Goal: Task Accomplishment & Management: Manage account settings

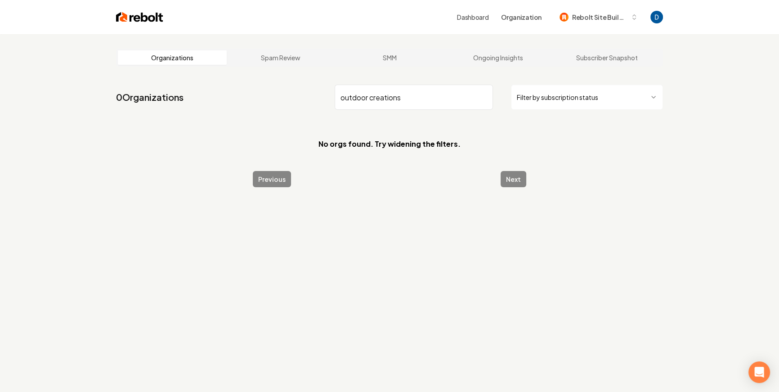
click at [375, 91] on input "outdoor creations" at bounding box center [414, 97] width 158 height 25
click at [374, 92] on input "outdoor creations" at bounding box center [414, 97] width 158 height 25
paste input "Outdoor Creations Roofing of Broken Arrow"
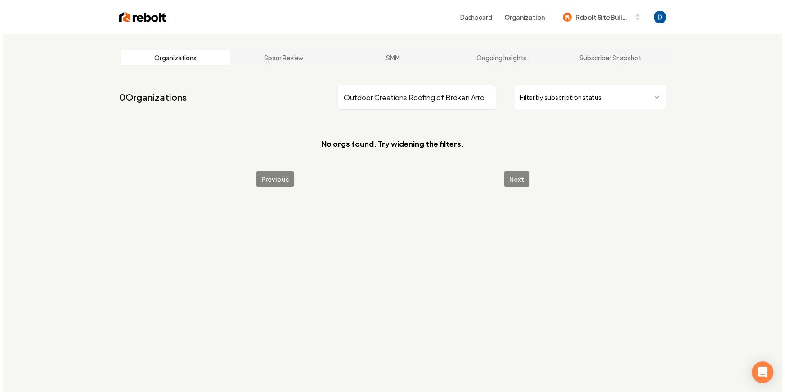
scroll to position [0, 7]
click at [403, 96] on input "Outdoor Creations Roofing of Broken Arrow" at bounding box center [414, 97] width 158 height 25
click at [382, 92] on input "Outdoor Creations" at bounding box center [414, 97] width 158 height 25
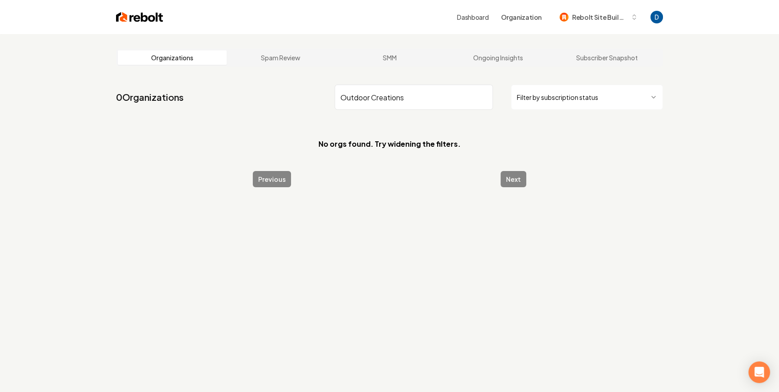
paste input "ve Roofing and Solar"
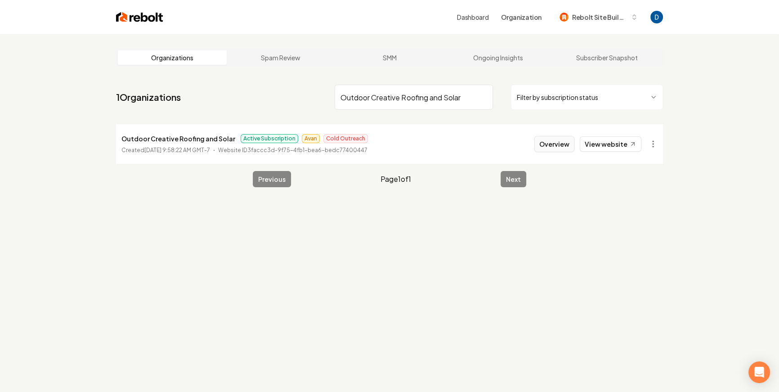
type input "Outdoor Creative Roofing and Solar"
click at [550, 139] on button "Overview" at bounding box center [554, 144] width 40 height 16
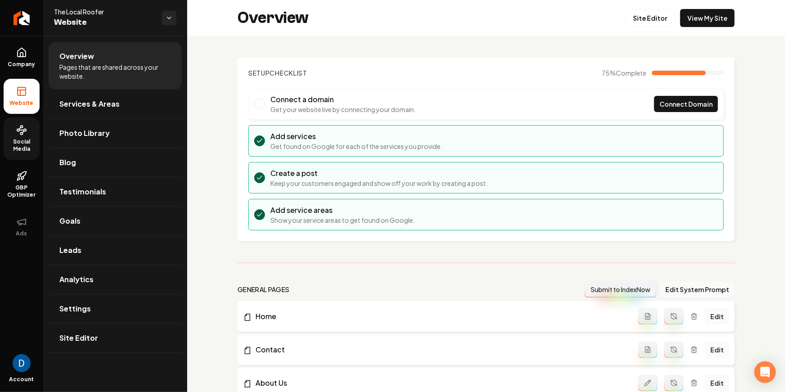
click at [21, 141] on span "Social Media" at bounding box center [22, 145] width 36 height 14
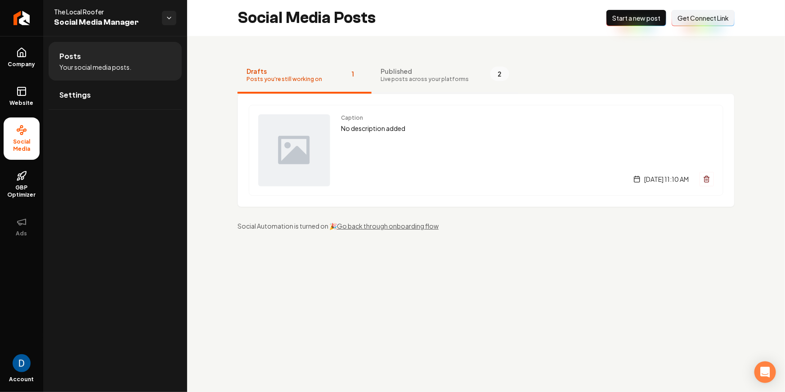
click at [431, 76] on span "Live posts across your platforms" at bounding box center [424, 79] width 88 height 7
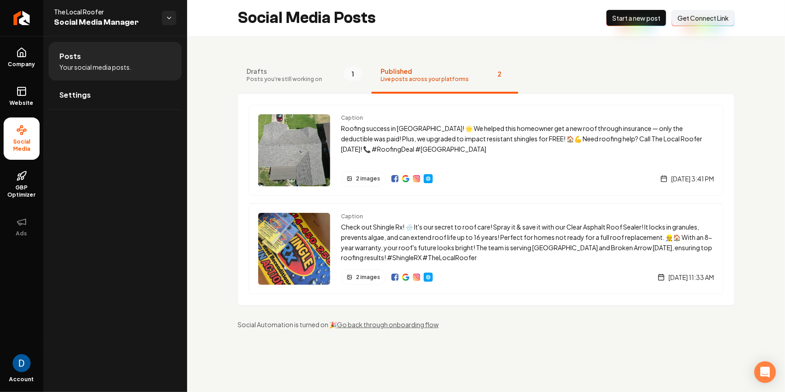
click at [295, 80] on span "Posts you're still working on" at bounding box center [284, 79] width 76 height 7
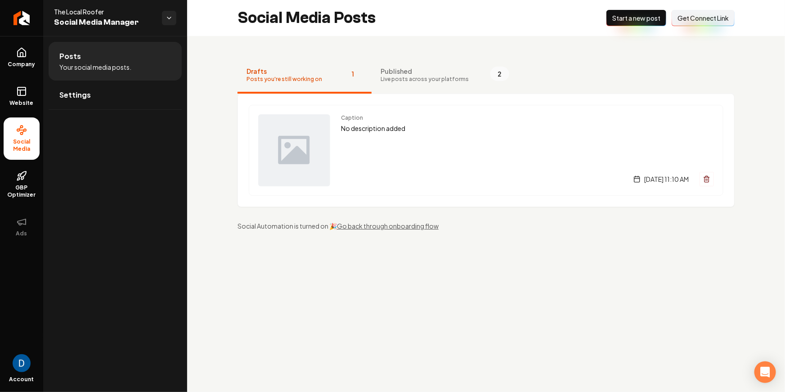
click at [623, 17] on span "Start a new post" at bounding box center [636, 17] width 48 height 9
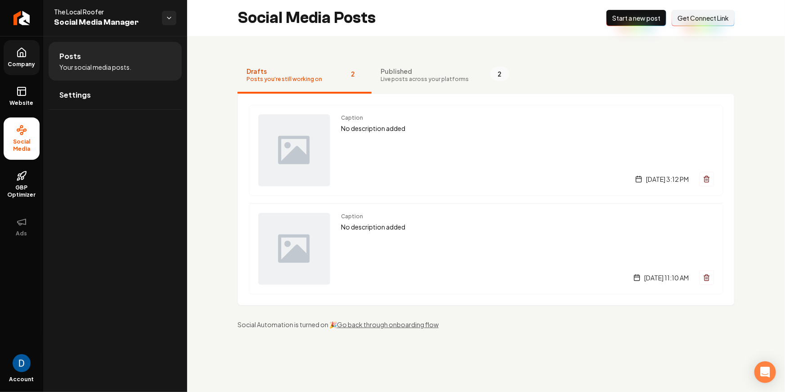
click at [32, 56] on link "Company" at bounding box center [22, 57] width 36 height 35
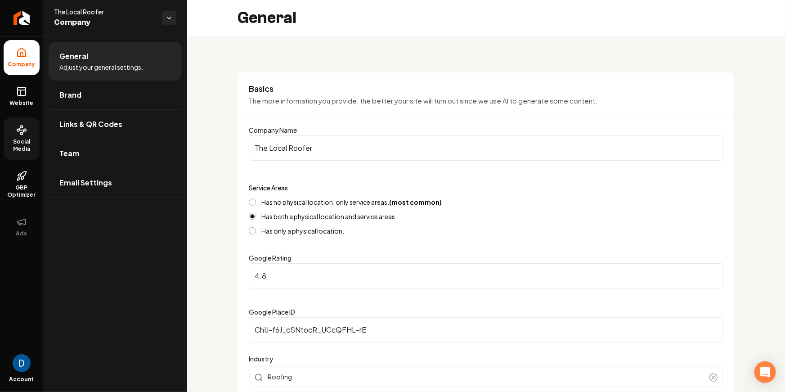
click at [28, 141] on span "Social Media" at bounding box center [22, 145] width 36 height 14
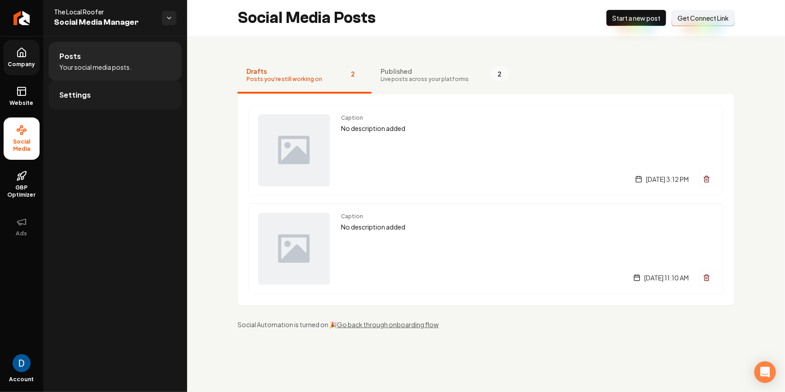
click at [132, 104] on link "Settings" at bounding box center [115, 95] width 133 height 29
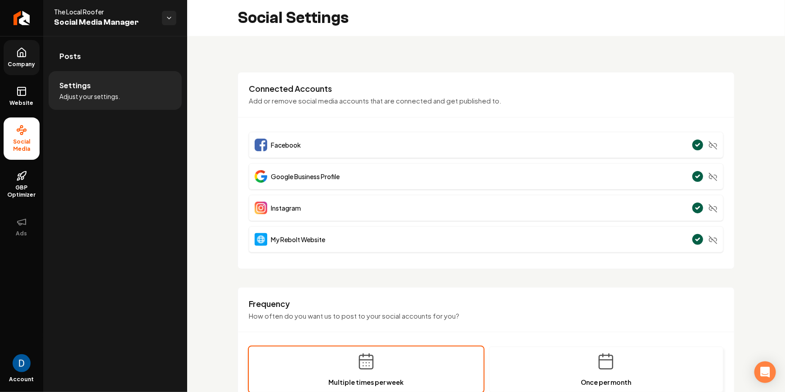
scroll to position [412, 0]
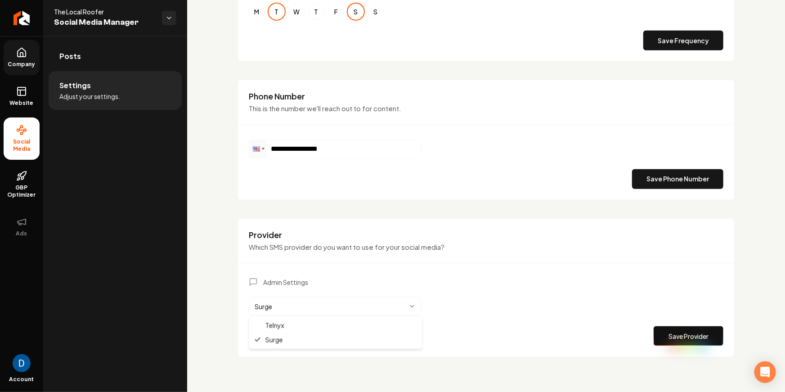
click at [315, 308] on html "**********" at bounding box center [392, 196] width 785 height 392
click at [210, 262] on html "**********" at bounding box center [392, 196] width 785 height 392
click at [555, 310] on div "Admin Settings Surge Save Provider" at bounding box center [486, 311] width 474 height 68
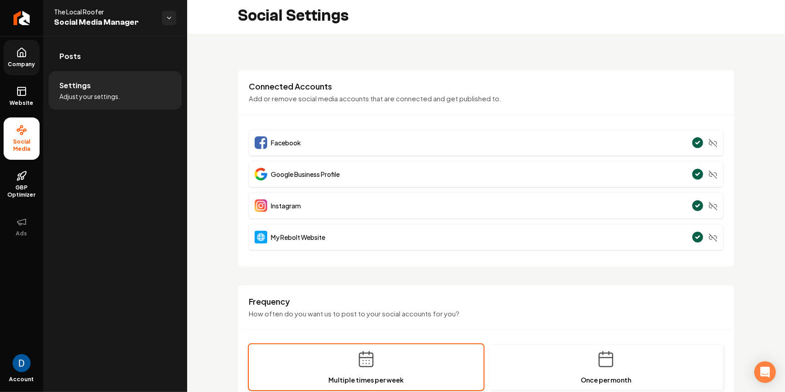
scroll to position [0, 0]
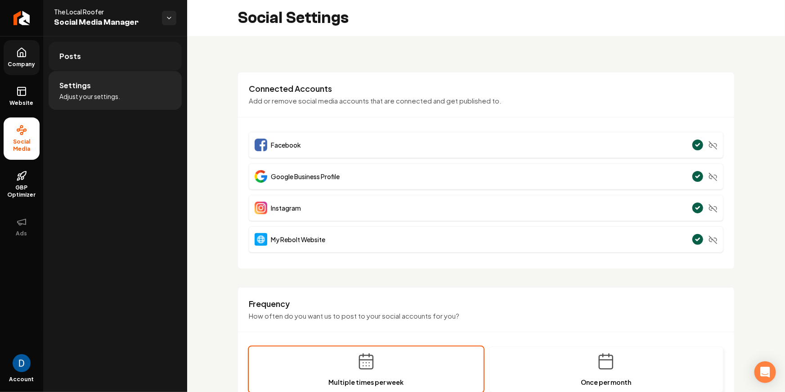
click at [103, 49] on link "Posts" at bounding box center [115, 56] width 133 height 29
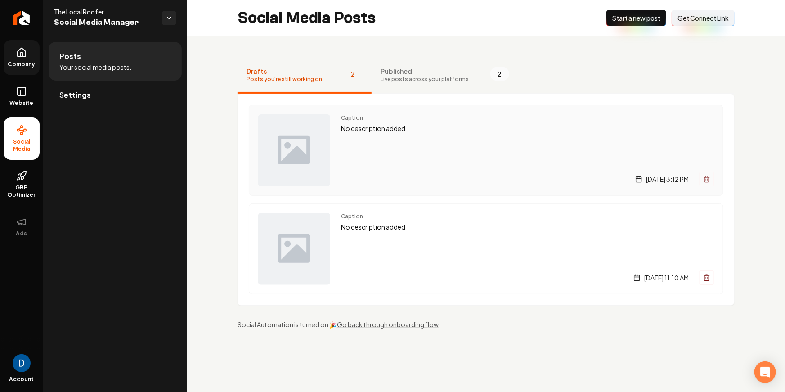
click at [482, 151] on div "Caption No description added Thursday, September 18, 2025 | 3:12 PM" at bounding box center [527, 150] width 373 height 72
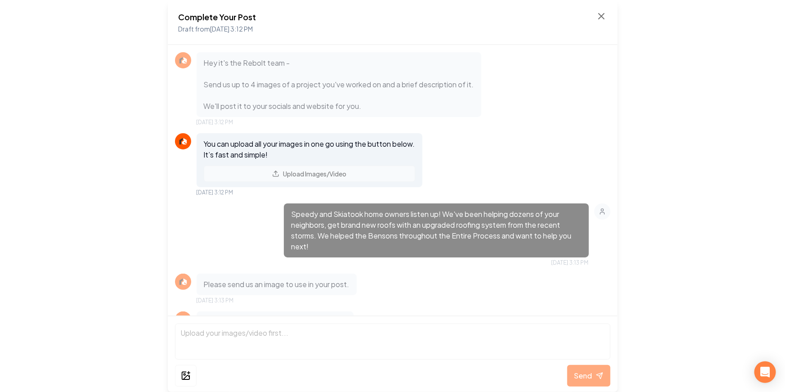
scroll to position [147, 0]
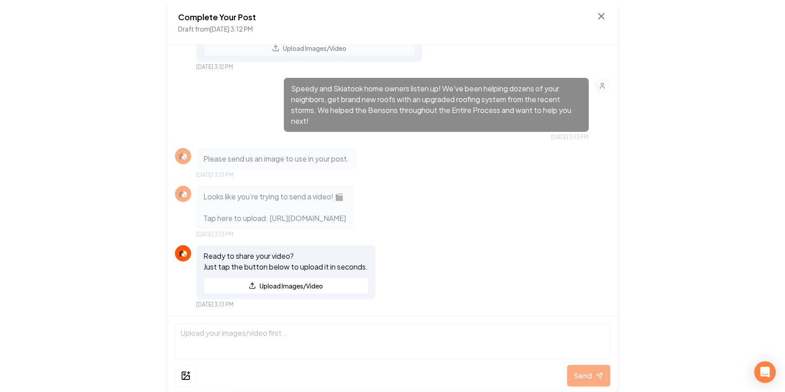
click at [563, 107] on div "Speedy and Skiatook home owners listen up! We've been helping dozens of your ne…" at bounding box center [436, 105] width 305 height 54
click at [303, 204] on p "Looks like you’re trying to send a video! 🎬 Tap here to upload: https://rebolth…" at bounding box center [275, 207] width 143 height 32
drag, startPoint x: 270, startPoint y: 197, endPoint x: 454, endPoint y: 215, distance: 185.2
click at [346, 215] on p "Looks like you’re trying to send a video! 🎬 Tap here to upload: https://rebolth…" at bounding box center [275, 207] width 143 height 32
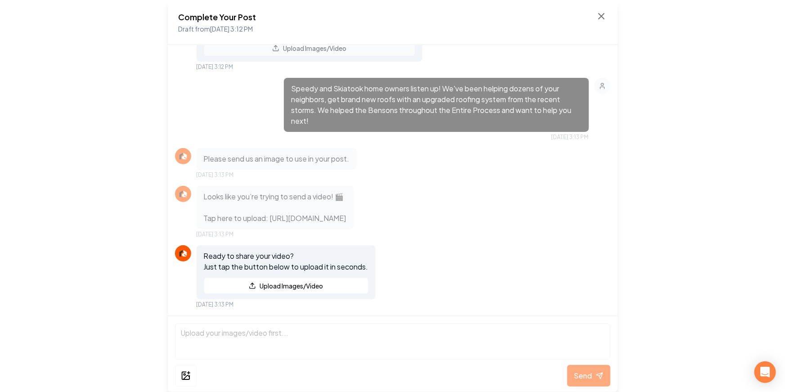
click at [302, 211] on p "Looks like you’re trying to send a video! 🎬 Tap here to upload: https://rebolth…" at bounding box center [275, 207] width 143 height 32
drag, startPoint x: 272, startPoint y: 199, endPoint x: 323, endPoint y: 202, distance: 51.8
click at [323, 202] on p "Looks like you’re trying to send a video! 🎬 Tap here to upload: https://rebolth…" at bounding box center [275, 207] width 143 height 32
click at [251, 191] on p "Looks like you’re trying to send a video! 🎬 Tap here to upload: https://rebolth…" at bounding box center [275, 207] width 143 height 32
drag, startPoint x: 271, startPoint y: 197, endPoint x: 467, endPoint y: 229, distance: 198.6
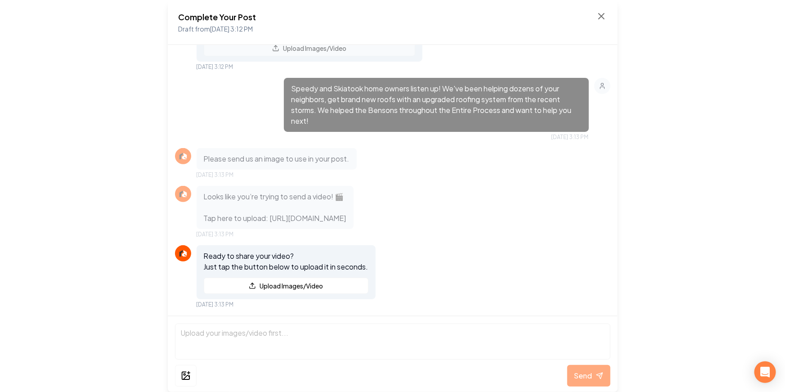
click at [353, 229] on div "Looks like you’re trying to send a video! 🎬 Tap here to upload: https://rebolth…" at bounding box center [275, 207] width 157 height 43
copy p "ttps://rebolthq.com/dashboard/sites/3faccc3d-9f75-4fb1-bea6-bedc77400447/social…"
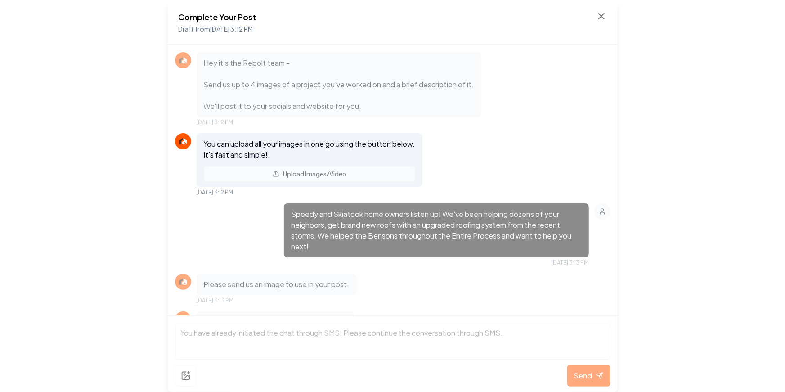
scroll to position [424, 0]
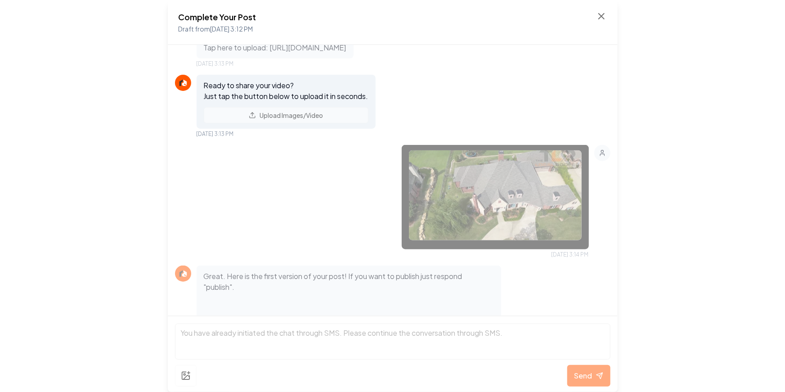
scroll to position [279, 0]
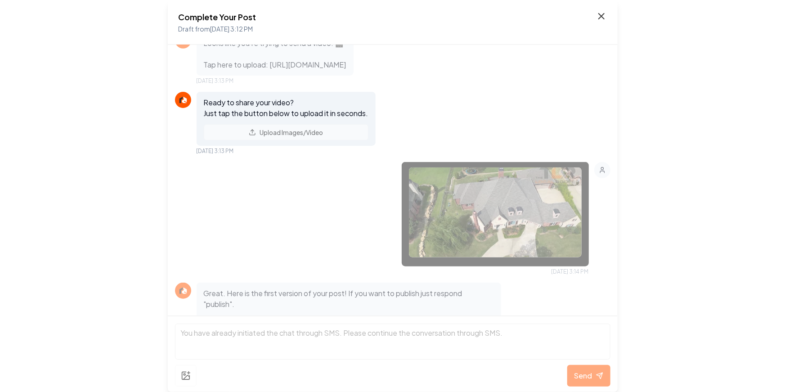
click at [601, 14] on icon at bounding box center [601, 16] width 11 height 11
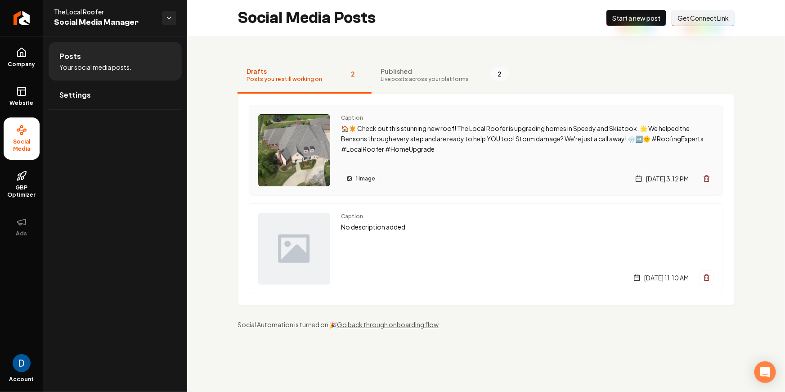
click at [459, 153] on p "🏠✴️ Check out this stunning new roof! The Local Roofer is upgrading homes in Sp…" at bounding box center [527, 138] width 373 height 31
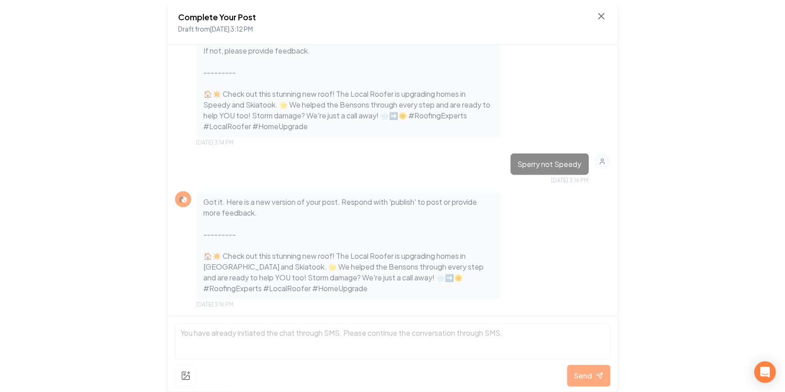
scroll to position [586, 0]
click at [603, 17] on icon at bounding box center [601, 16] width 11 height 11
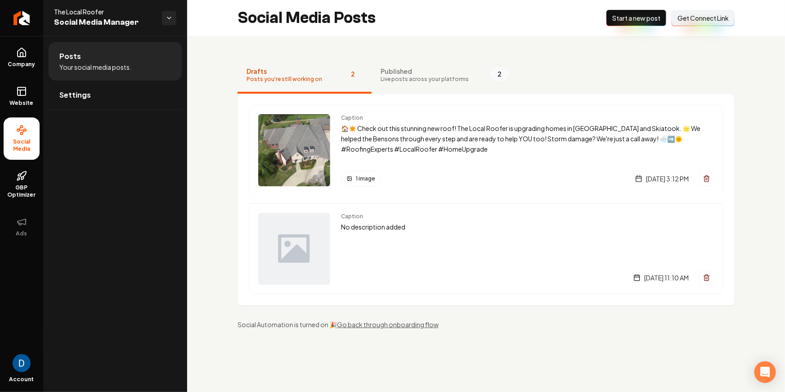
click at [84, 10] on span "The Local Roofer" at bounding box center [104, 11] width 101 height 9
copy span "The Local Roofer"
click at [67, 13] on span "The Local Roofer" at bounding box center [104, 11] width 101 height 9
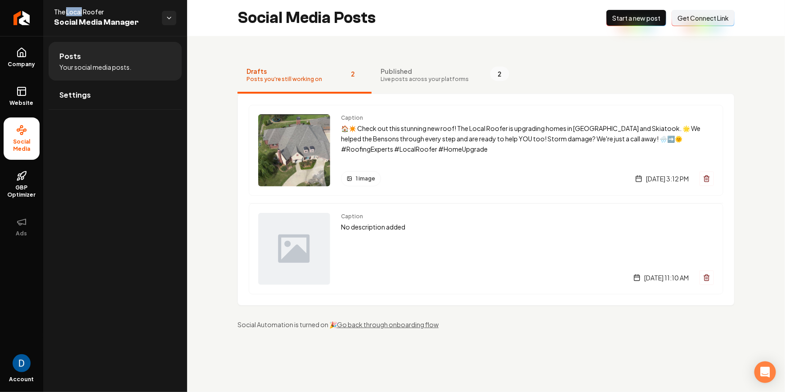
click at [67, 13] on span "The Local Roofer" at bounding box center [104, 11] width 101 height 9
copy span "The Local Roofer"
click at [380, 152] on p "🏠✴️ Check out this stunning new roof! The Local Roofer is upgrading homes in Sp…" at bounding box center [527, 138] width 373 height 31
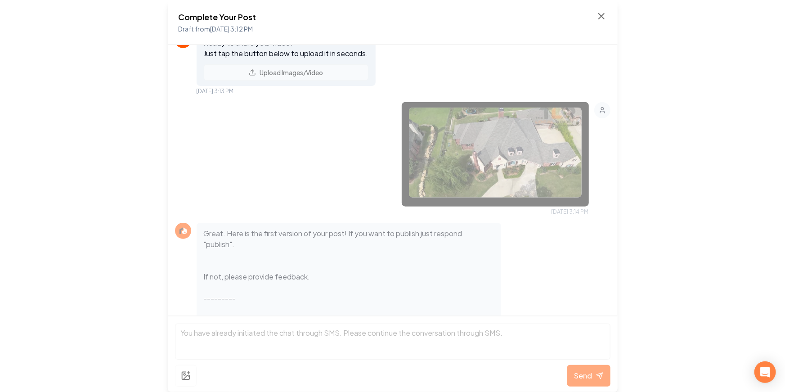
scroll to position [195, 0]
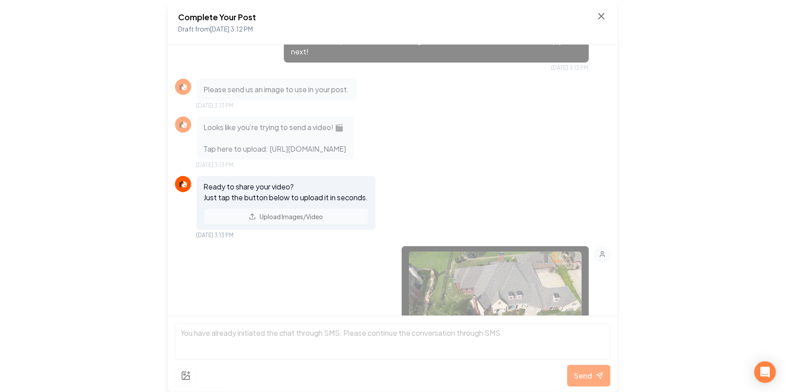
click at [264, 230] on div "Ready to share your video? Just tap the button below to upload it in seconds. U…" at bounding box center [286, 203] width 179 height 54
click at [407, 231] on div "Ready to share your video? Just tap the button below to upload it in seconds. U…" at bounding box center [392, 207] width 435 height 63
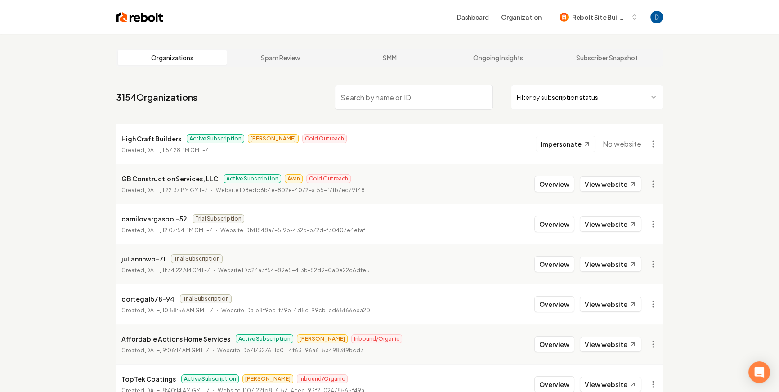
paste input "[PERSON_NAME] Electric"
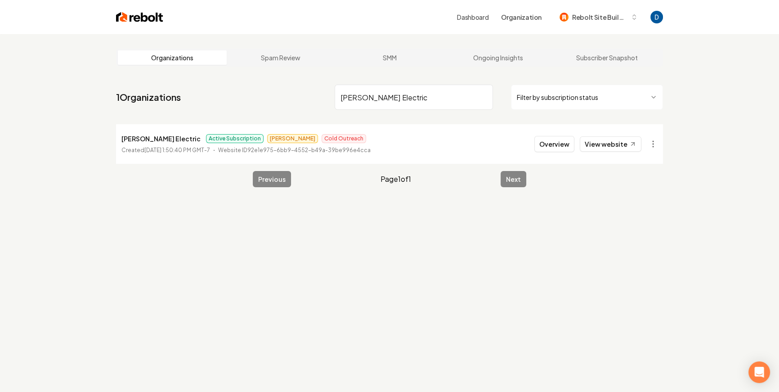
type input "[PERSON_NAME] Electric"
click at [615, 143] on link "View website" at bounding box center [611, 143] width 62 height 15
click at [163, 133] on p "Bolton Electric" at bounding box center [160, 138] width 79 height 11
click at [154, 140] on p "Bolton Electric" at bounding box center [160, 138] width 79 height 11
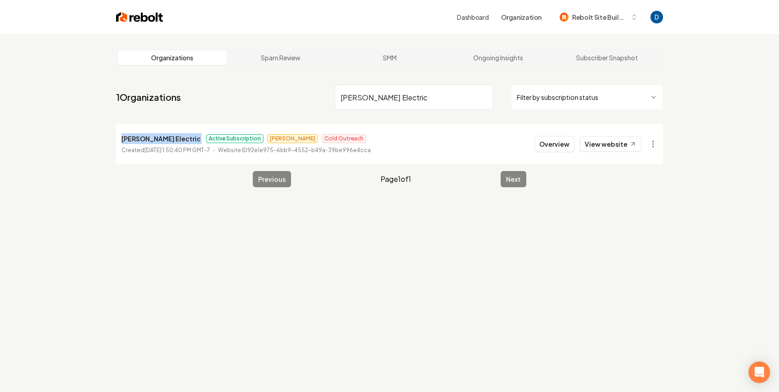
click at [154, 140] on p "Bolton Electric" at bounding box center [160, 138] width 79 height 11
copy p "Bolton Electric"
click at [544, 145] on button "Overview" at bounding box center [554, 144] width 40 height 16
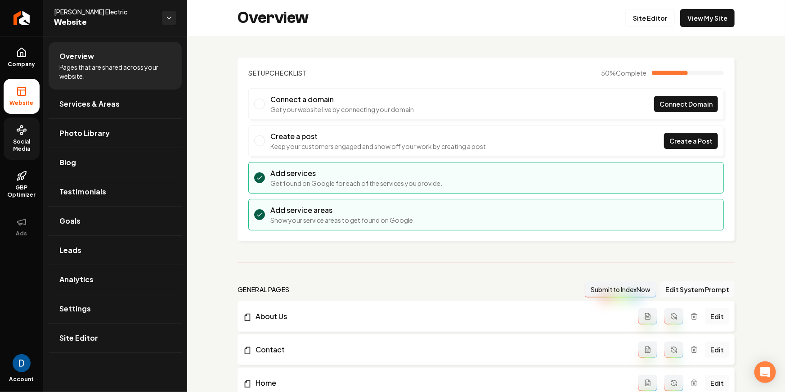
click at [23, 142] on span "Social Media" at bounding box center [22, 145] width 36 height 14
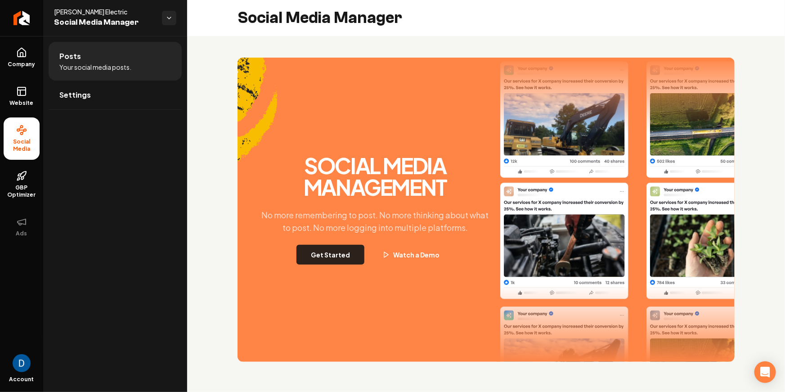
click at [351, 259] on button "Get Started" at bounding box center [330, 255] width 68 height 20
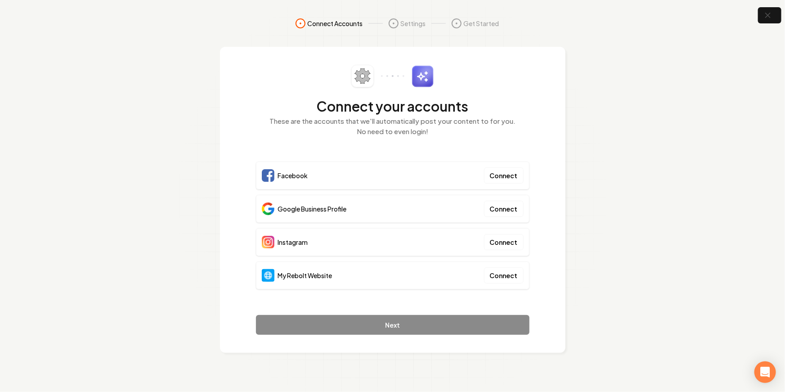
click at [379, 212] on div "Google Business Profile Connect" at bounding box center [392, 209] width 273 height 28
click at [380, 212] on div "Google Business Profile Connect" at bounding box center [392, 209] width 273 height 28
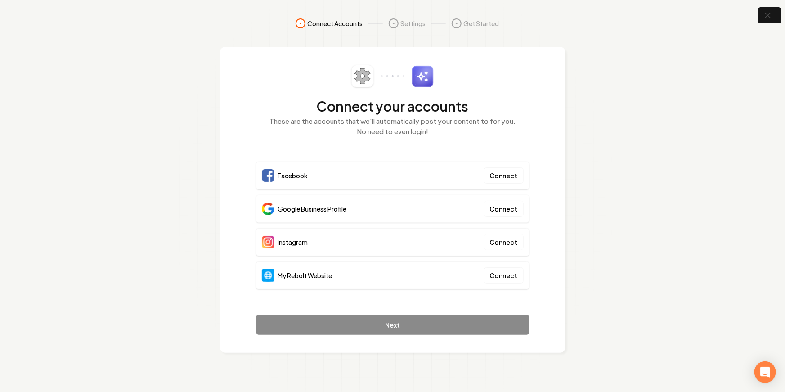
click at [320, 207] on span "Google Business Profile" at bounding box center [312, 208] width 69 height 9
click at [774, 16] on button "button" at bounding box center [769, 15] width 29 height 20
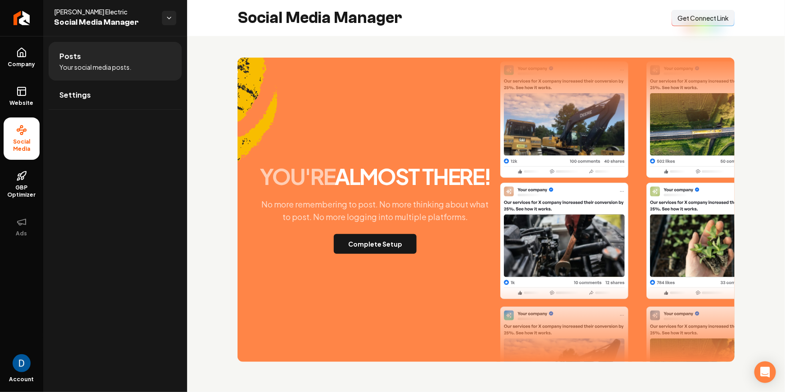
click at [715, 25] on button "Connect Link Get Connect Link" at bounding box center [702, 18] width 63 height 16
click at [81, 10] on span "[PERSON_NAME] Electric" at bounding box center [104, 11] width 101 height 9
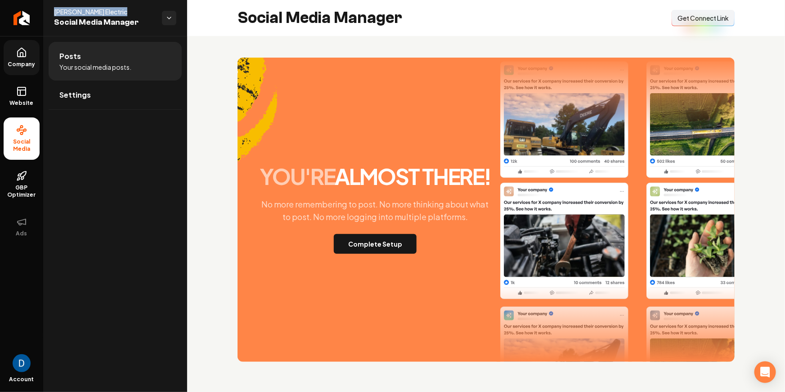
copy span "[PERSON_NAME] Electric"
click at [29, 50] on link "Company" at bounding box center [22, 57] width 36 height 35
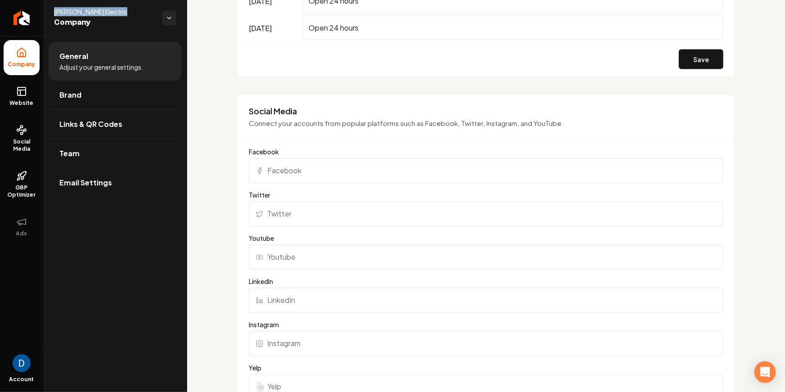
scroll to position [951, 0]
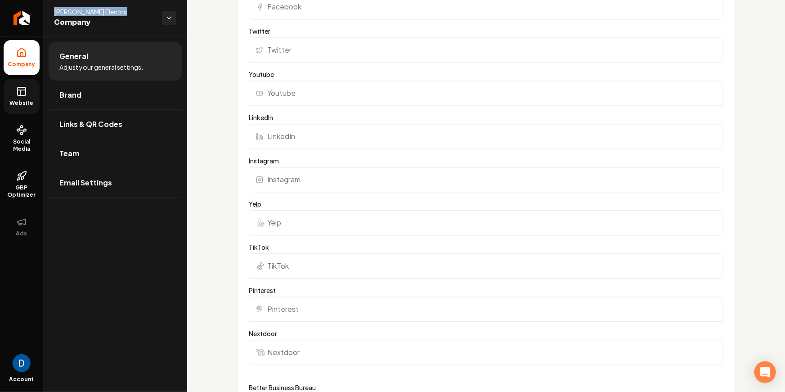
click at [17, 95] on icon at bounding box center [21, 91] width 11 height 11
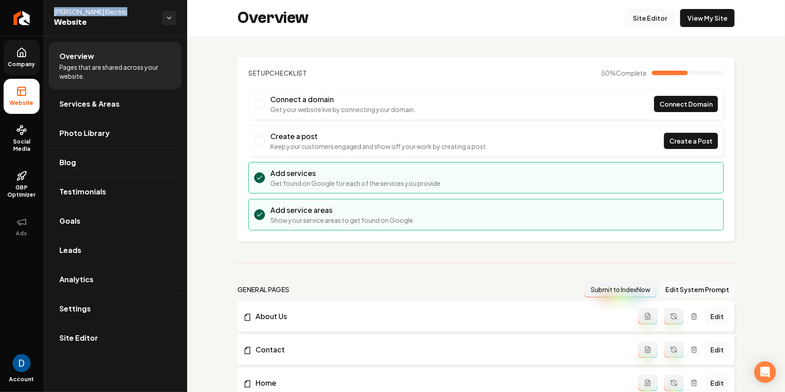
click at [652, 12] on link "Site Editor" at bounding box center [649, 18] width 49 height 18
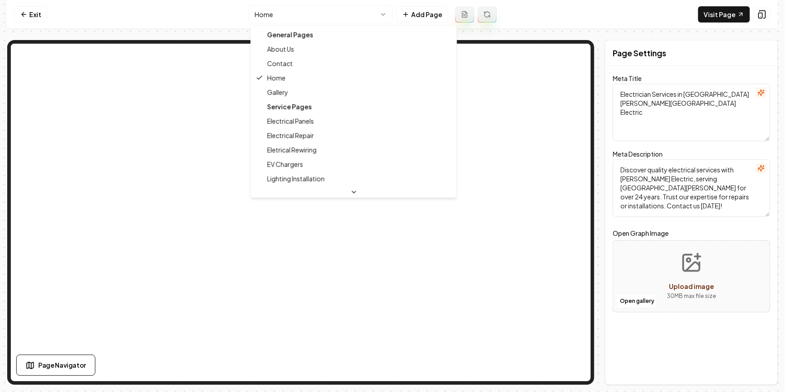
click at [272, 18] on html "Computer Required This feature is only available on a computer. Please switch t…" at bounding box center [392, 196] width 785 height 392
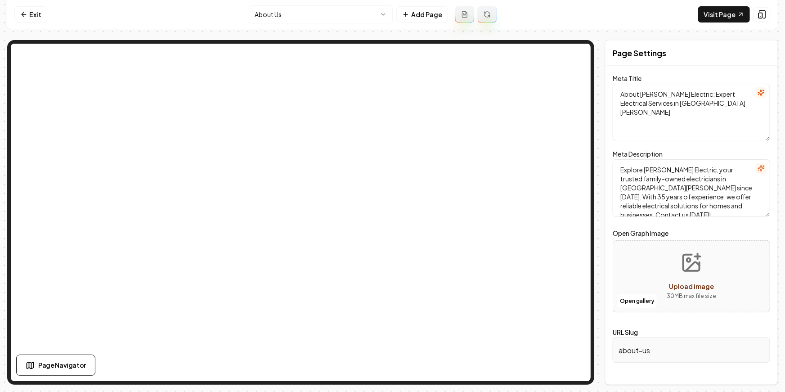
click at [304, 19] on html "Computer Required This feature is only available on a computer. Please switch t…" at bounding box center [392, 196] width 785 height 392
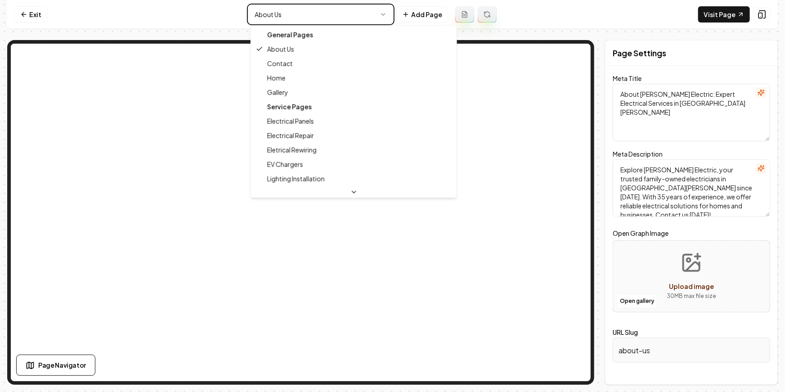
type textarea "Electrician Services in Paso Robles - Bolton Electric"
type textarea "Discover quality electrical services with Bolton Electric, serving Paso Robles …"
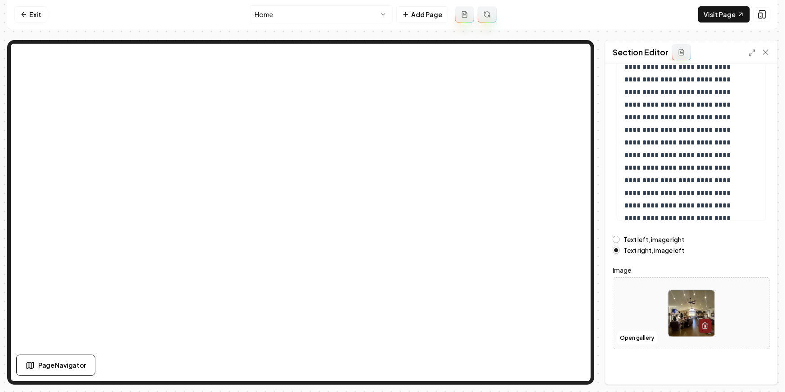
scroll to position [94, 0]
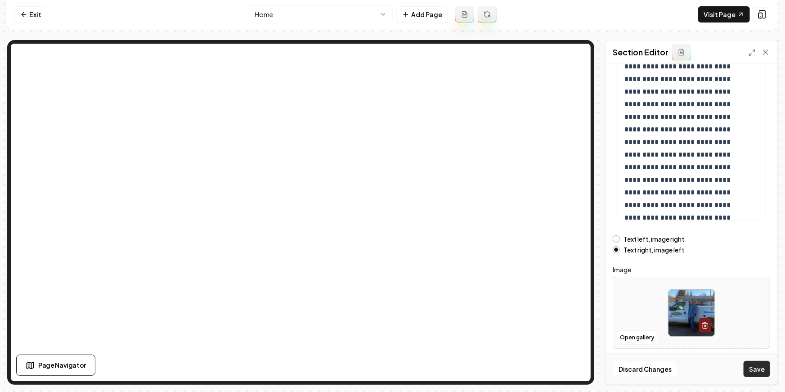
click at [761, 370] on button "Save" at bounding box center [756, 369] width 27 height 16
click at [26, 15] on icon at bounding box center [23, 14] width 7 height 7
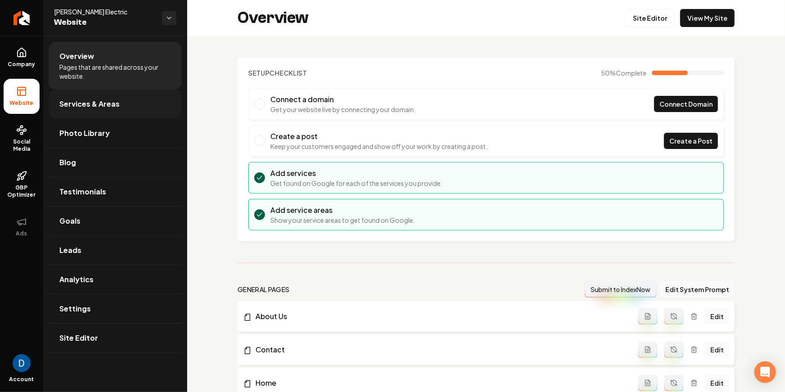
click at [108, 102] on span "Services & Areas" at bounding box center [89, 103] width 60 height 11
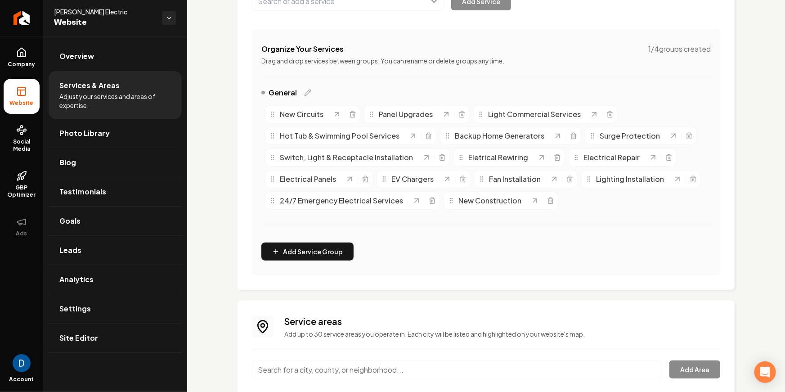
scroll to position [306, 0]
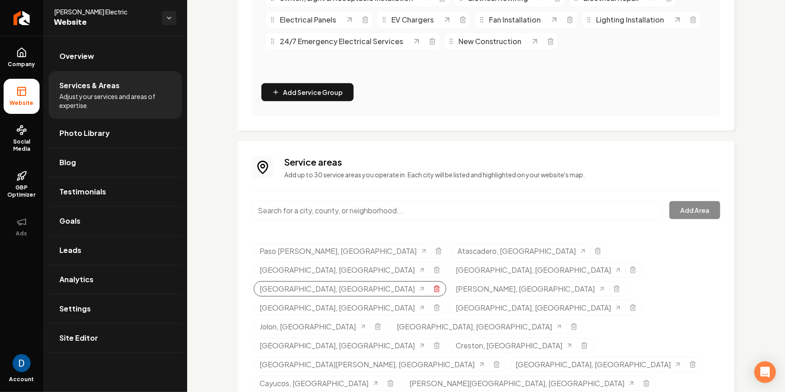
click at [433, 285] on icon "Selected tags" at bounding box center [436, 288] width 7 height 7
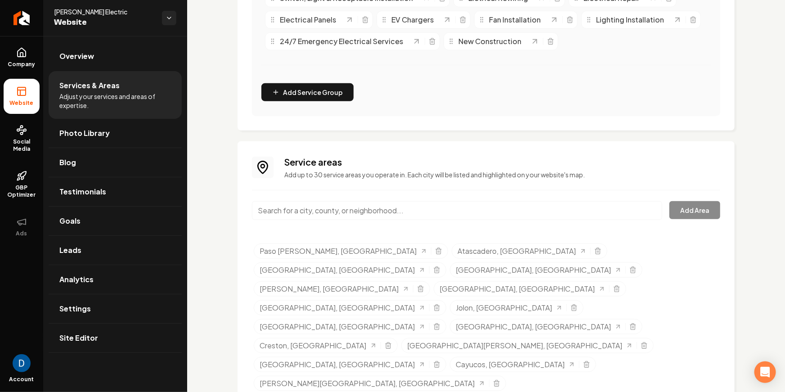
scroll to position [287, 0]
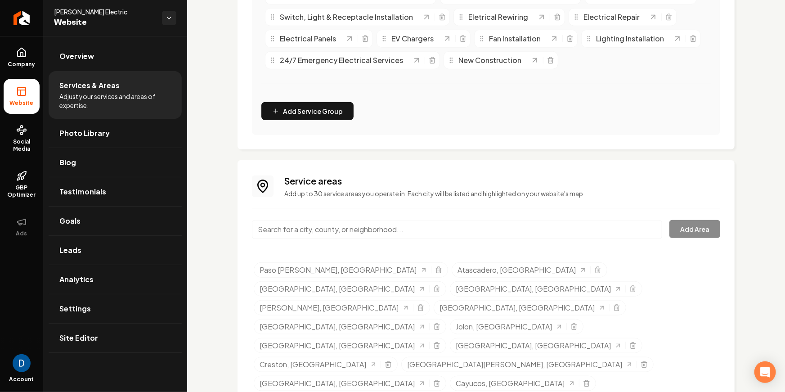
click at [90, 12] on span "[PERSON_NAME] Electric" at bounding box center [104, 11] width 101 height 9
copy span "[PERSON_NAME] Electric"
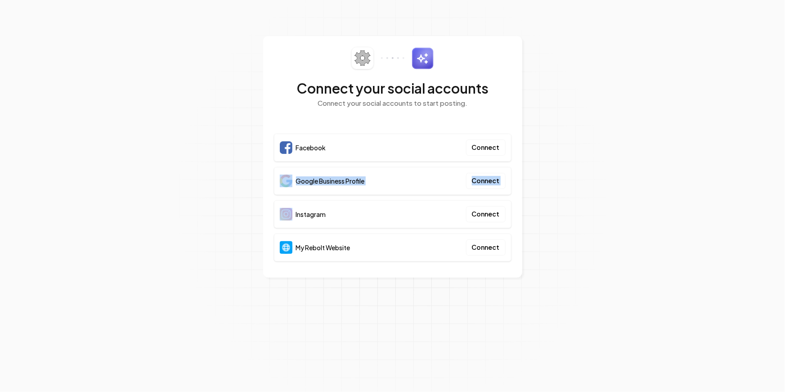
click at [215, 192] on section "Connect your social accounts Connect your social accounts to start posting. Fac…" at bounding box center [392, 196] width 785 height 392
click at [201, 122] on section "Connect your social accounts Connect your social accounts to start posting. Fac…" at bounding box center [392, 196] width 785 height 392
click at [130, 177] on section "Connect your social accounts Connect your social accounts to start posting. Fac…" at bounding box center [392, 196] width 785 height 392
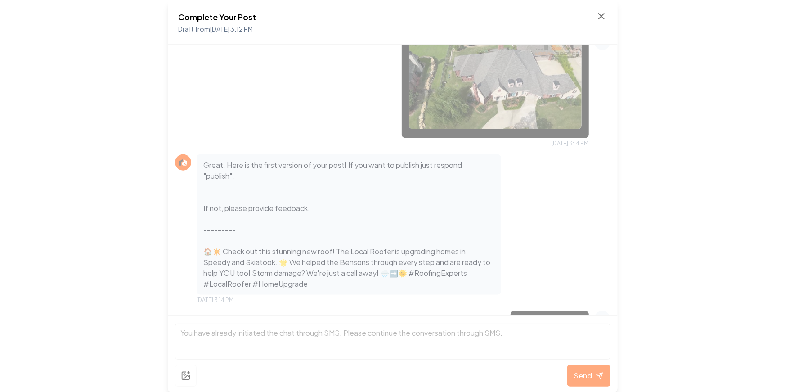
scroll to position [415, 0]
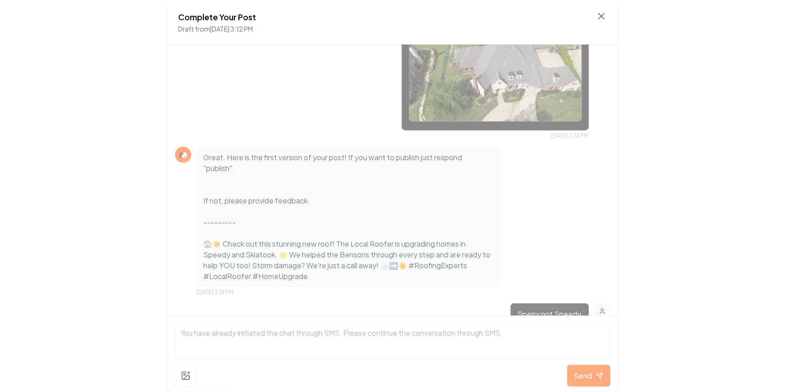
click at [608, 18] on div "Complete Your Post Draft from [DATE] 3:12 PM" at bounding box center [393, 22] width 450 height 45
click at [607, 18] on div "Complete Your Post Draft from Sep 18, 2025 3:12 PM" at bounding box center [393, 22] width 450 height 45
click at [606, 18] on icon at bounding box center [601, 16] width 11 height 11
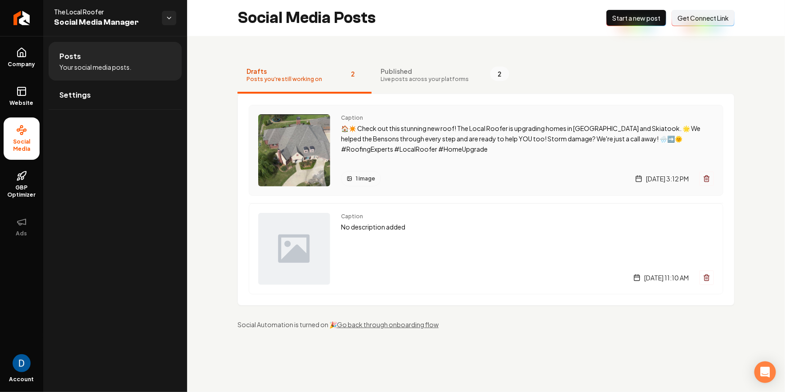
click at [447, 141] on p "🏠✴️ Check out this stunning new roof! The Local Roofer is upgrading homes in Sp…" at bounding box center [527, 138] width 373 height 31
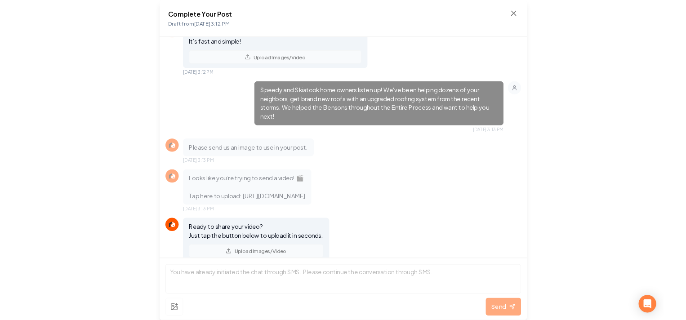
scroll to position [153, 0]
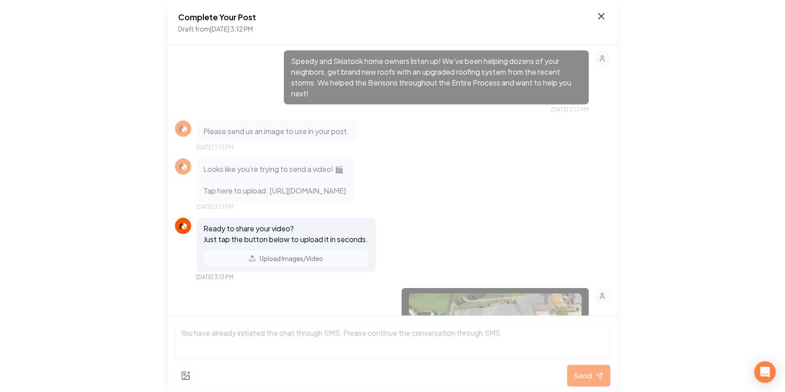
click at [604, 14] on icon at bounding box center [601, 16] width 11 height 11
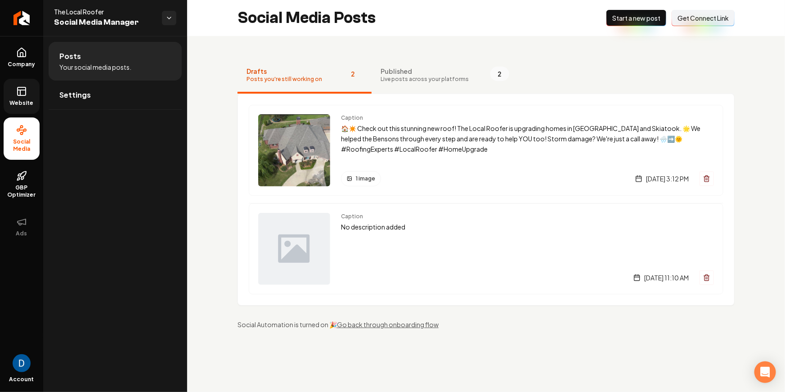
click at [25, 100] on span "Website" at bounding box center [21, 102] width 31 height 7
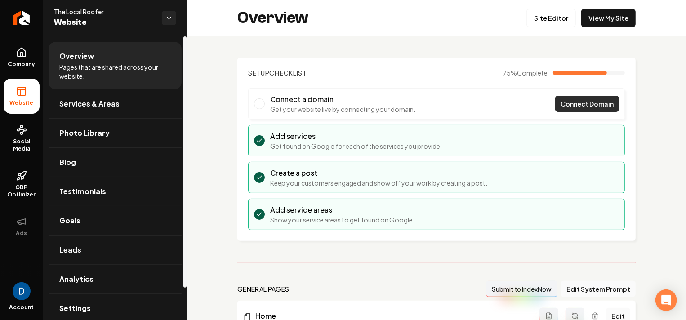
click at [596, 97] on link "Connect Domain" at bounding box center [587, 104] width 64 height 16
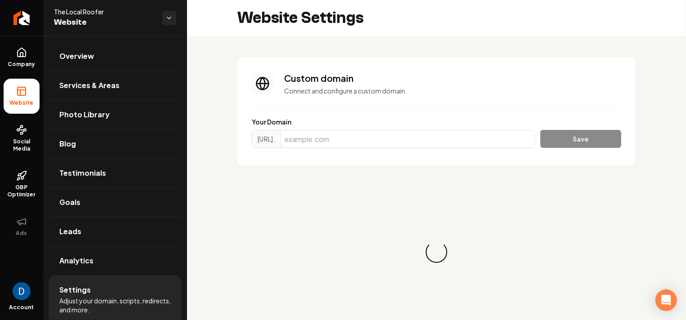
scroll to position [16, 0]
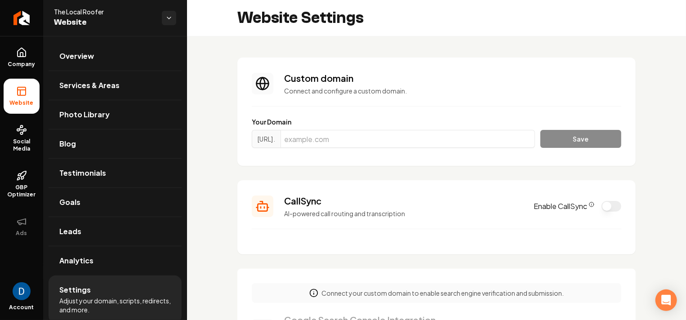
click at [360, 130] on div "Your Domain https://www. Save" at bounding box center [437, 134] width 370 height 34
click at [361, 139] on input "Main content area" at bounding box center [408, 139] width 255 height 18
paste input "thelocalroofer.com"
type input "thelocalroofer.com"
click at [600, 144] on button "Save" at bounding box center [581, 139] width 81 height 18
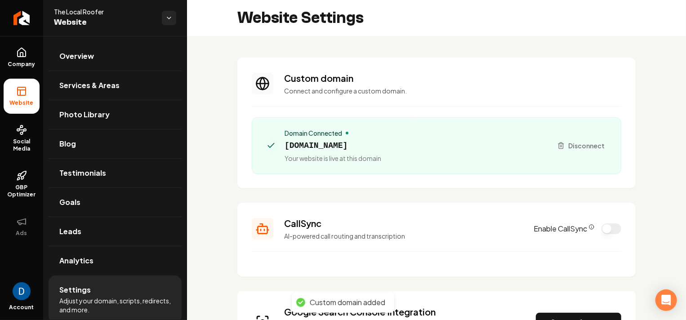
scroll to position [160, 0]
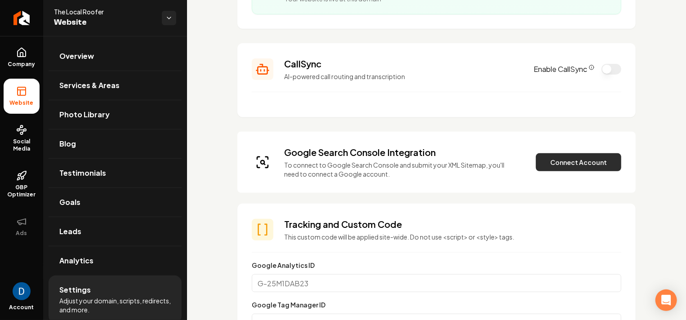
click at [572, 163] on button "Connect Account" at bounding box center [578, 162] width 85 height 18
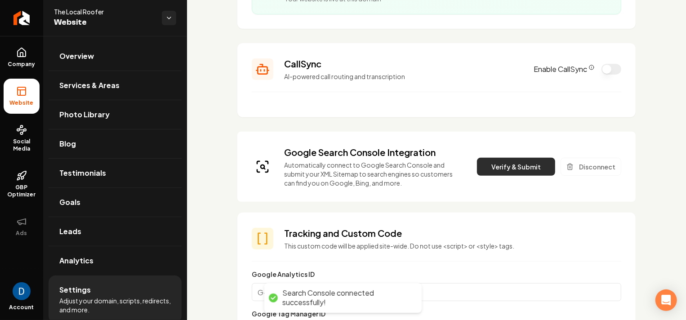
click at [508, 167] on button "Verify & Submit" at bounding box center [516, 167] width 78 height 18
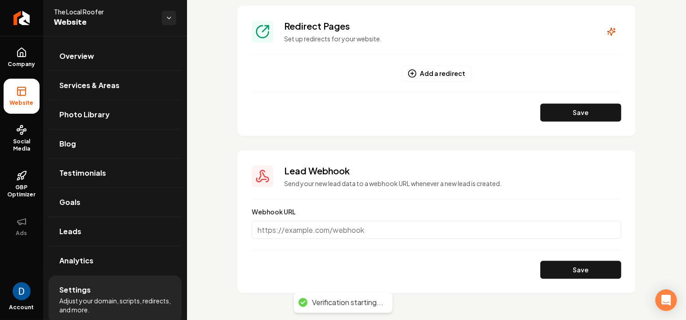
scroll to position [966, 0]
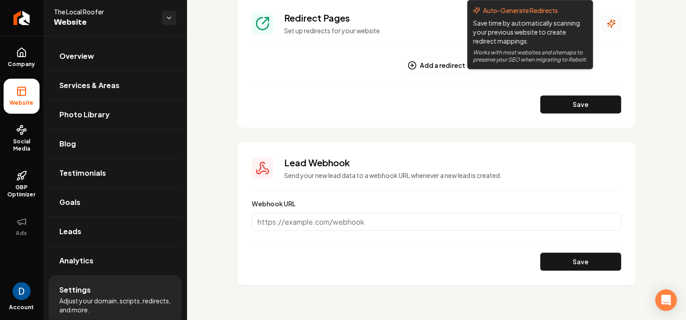
click at [607, 23] on icon "Main content area" at bounding box center [611, 23] width 9 height 9
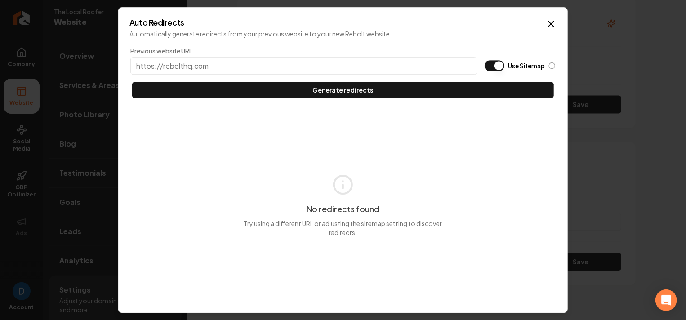
click at [501, 61] on button "Use Sitemap" at bounding box center [495, 65] width 20 height 11
click at [408, 68] on input "Previous website URL" at bounding box center [303, 66] width 347 height 18
paste input "thelocalroofer.com"
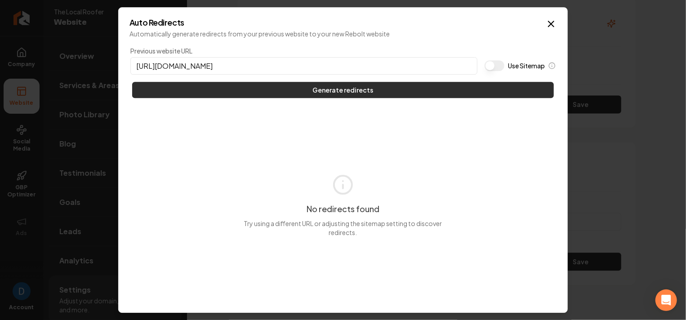
type input "https://thelocalroofer.com"
click at [337, 88] on button "Generate redirects" at bounding box center [343, 90] width 422 height 16
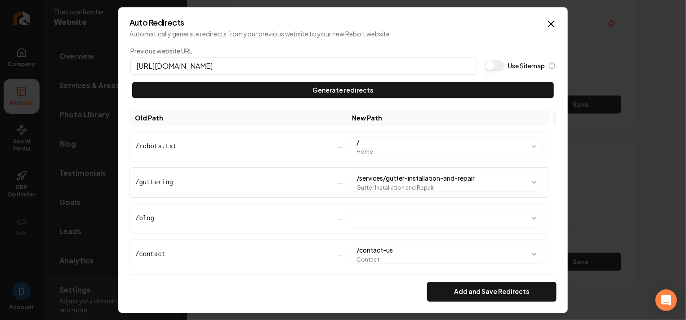
scroll to position [17, 0]
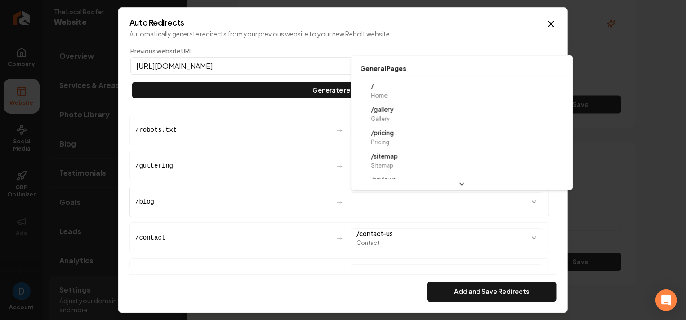
click at [418, 197] on body "Company Website Social Media GBP Optimizer Ads Account The Local Roofer Website…" at bounding box center [343, 160] width 686 height 320
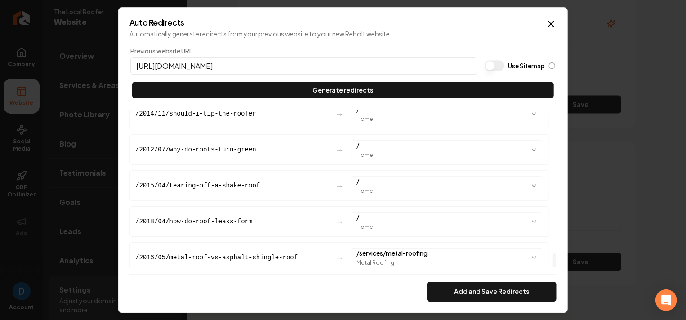
scroll to position [1659, 0]
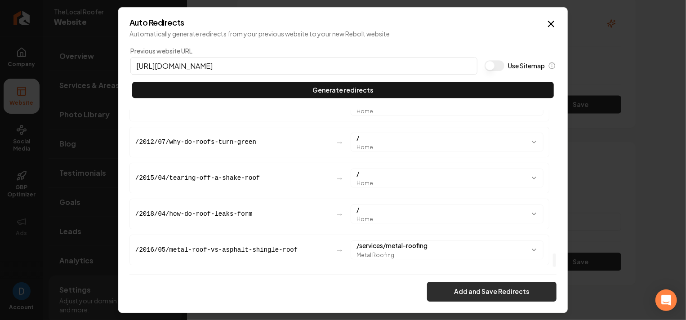
click at [470, 286] on button "Add and Save Redirects" at bounding box center [492, 292] width 130 height 20
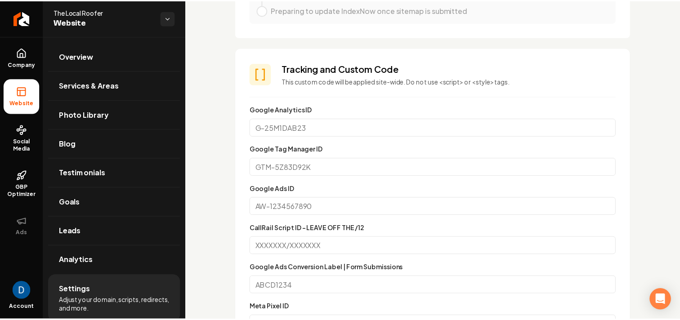
scroll to position [0, 0]
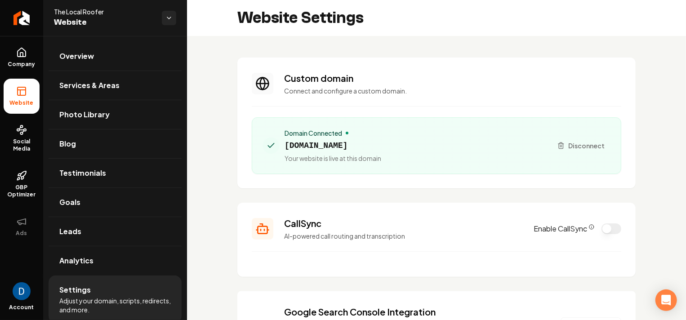
click at [69, 11] on span "The Local Roofer" at bounding box center [104, 11] width 101 height 9
copy span "The Local Roofer"
click at [25, 18] on icon "Return to dashboard" at bounding box center [22, 18] width 9 height 0
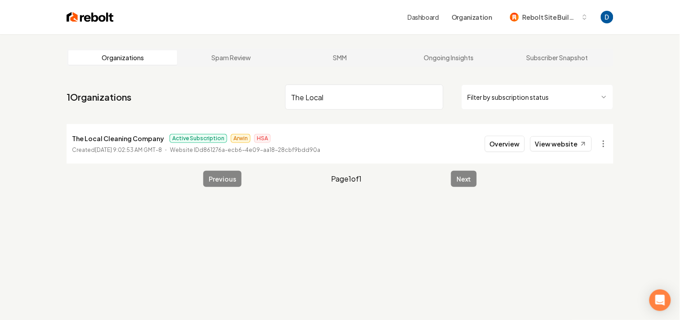
click at [356, 93] on input "The Local" at bounding box center [364, 97] width 158 height 25
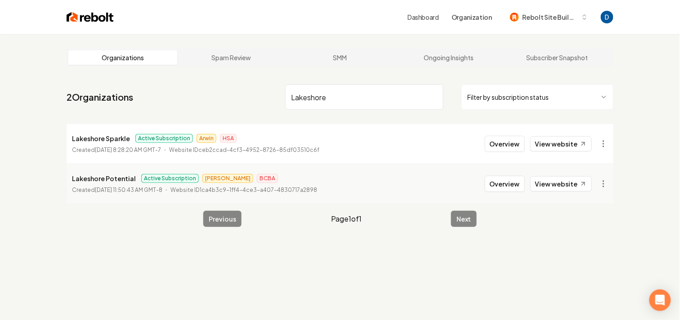
click at [327, 107] on input "Lakeshore" at bounding box center [364, 97] width 158 height 25
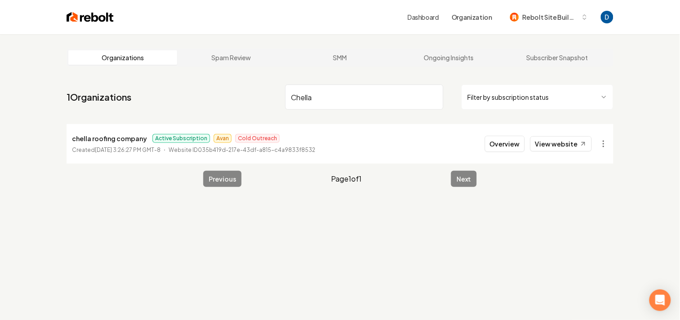
type input "Chella"
click at [108, 142] on p "chella roofing company" at bounding box center [109, 138] width 75 height 11
copy p "chella roofing company"
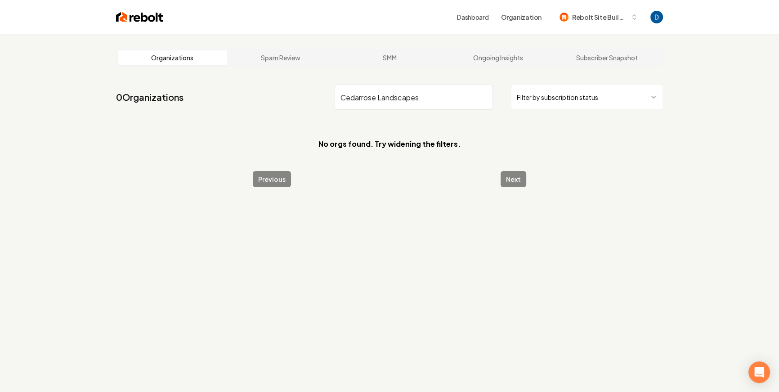
click at [361, 97] on input "Cedarrose Landscapes" at bounding box center [414, 97] width 158 height 25
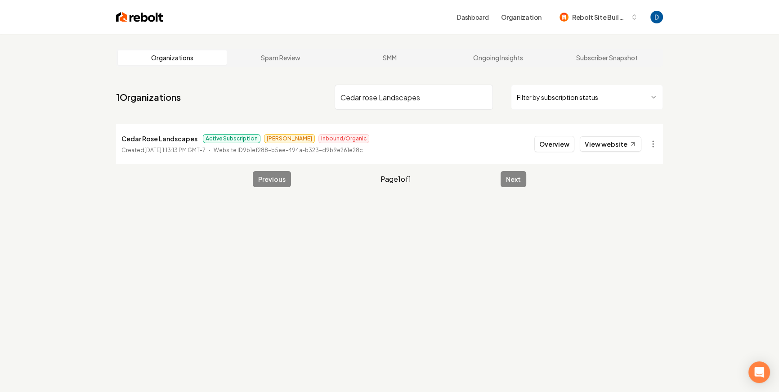
type input "Cedar rose Landscapes"
click at [152, 138] on p "Cedar Rose Landscapes" at bounding box center [159, 138] width 76 height 11
copy p "Cedar Rose Landscapes"
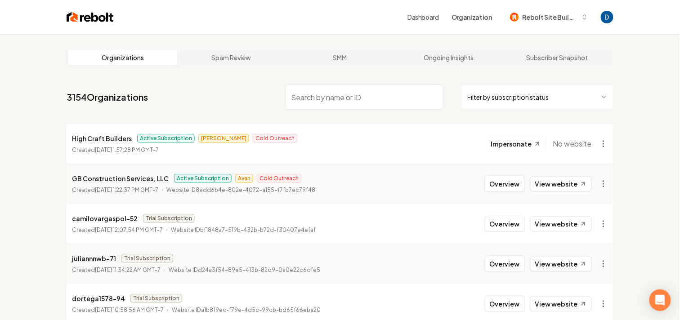
paste input "Outdoor Creative Roofing and Solar"
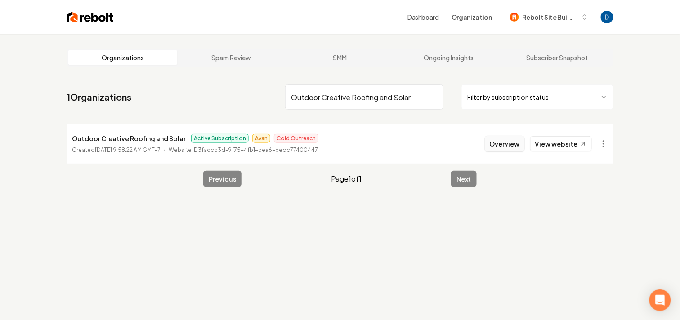
type input "Outdoor Creative Roofing and Solar"
click at [519, 145] on button "Overview" at bounding box center [505, 144] width 40 height 16
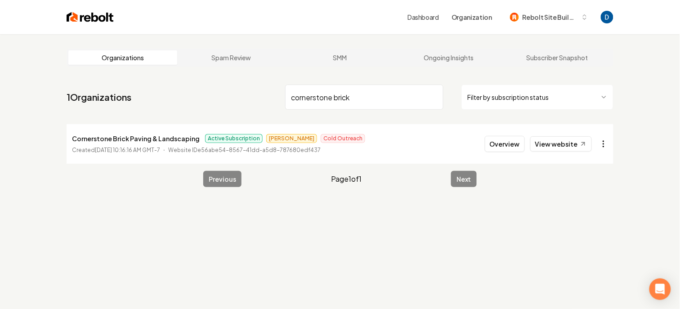
type input "cornerstone brick"
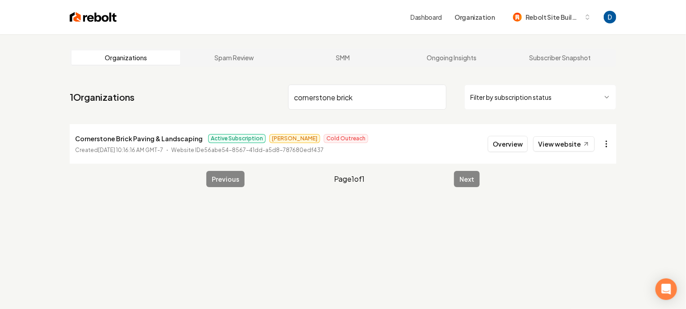
click at [601, 143] on html "Dashboard Organization Rebolt Site Builder Organizations Spam Review SMM Ongoin…" at bounding box center [343, 154] width 686 height 309
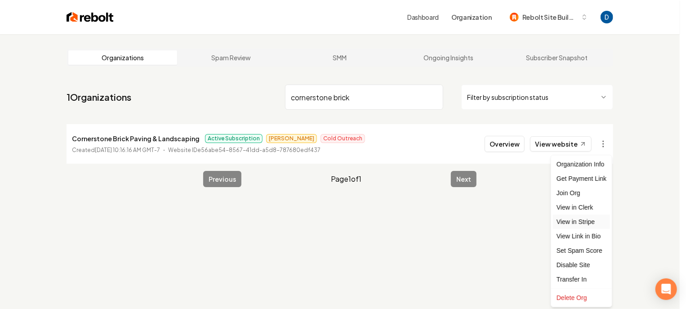
click at [588, 220] on link "View in Stripe" at bounding box center [581, 222] width 57 height 14
